Goal: Check status: Check status

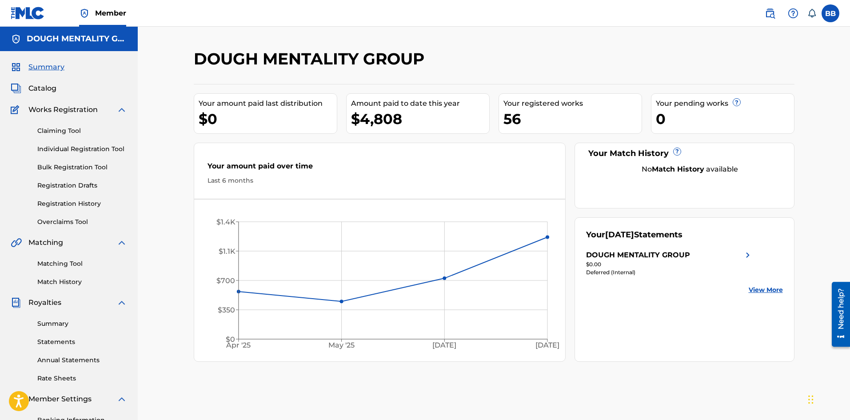
click at [772, 281] on div "Your [DATE] Statements DOUGH MENTALITY GROUP $0.00 Deferred (Internal) View More" at bounding box center [685, 289] width 220 height 144
click at [770, 292] on link "View More" at bounding box center [766, 289] width 34 height 9
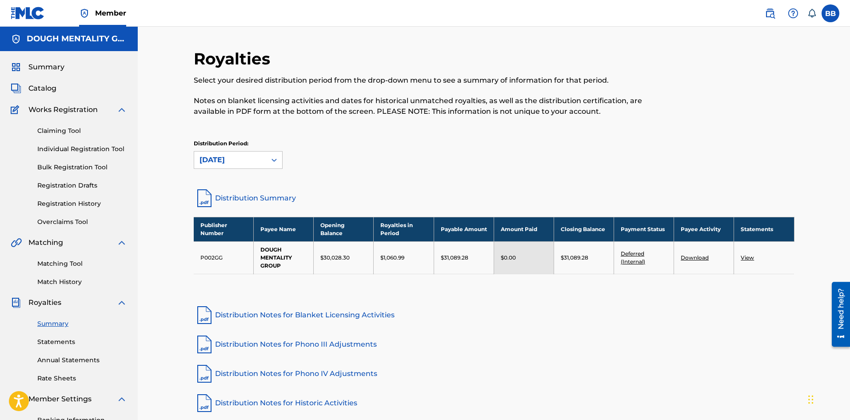
click at [457, 253] on td "$31,089.28" at bounding box center [464, 257] width 60 height 32
click at [461, 258] on p "$31,089.28" at bounding box center [455, 258] width 28 height 8
click at [478, 258] on div "$31,089.28" at bounding box center [464, 258] width 46 height 8
click at [479, 258] on div "$31,089.28" at bounding box center [464, 258] width 46 height 8
click at [745, 272] on td "View" at bounding box center [764, 257] width 60 height 32
